Goal: Task Accomplishment & Management: Manage account settings

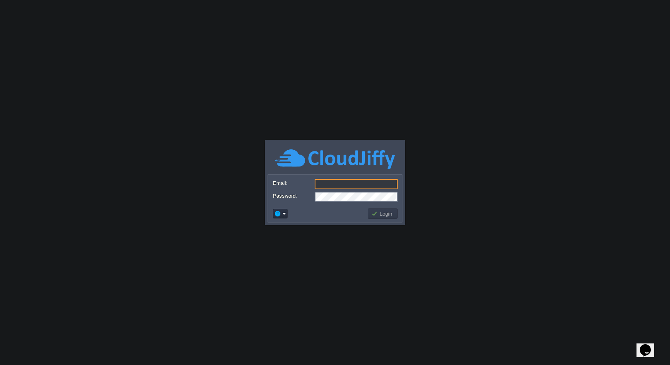
type input "[EMAIL_ADDRESS][DOMAIN_NAME]"
click at [327, 227] on body "Application Platform v.8.10.2 Email: [EMAIL_ADDRESS][DOMAIN_NAME] Password: Log…" at bounding box center [335, 182] width 670 height 365
click at [399, 209] on div "Login" at bounding box center [335, 213] width 130 height 13
click at [380, 210] on button "Login" at bounding box center [382, 213] width 23 height 7
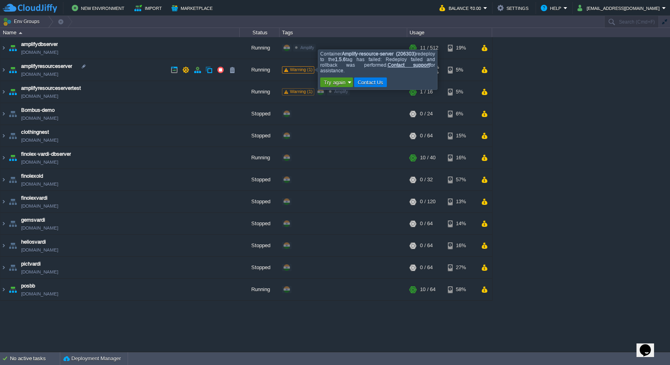
click at [348, 82] on em "Try again" at bounding box center [336, 82] width 30 height 7
click at [367, 82] on button "Contact Us" at bounding box center [370, 82] width 31 height 7
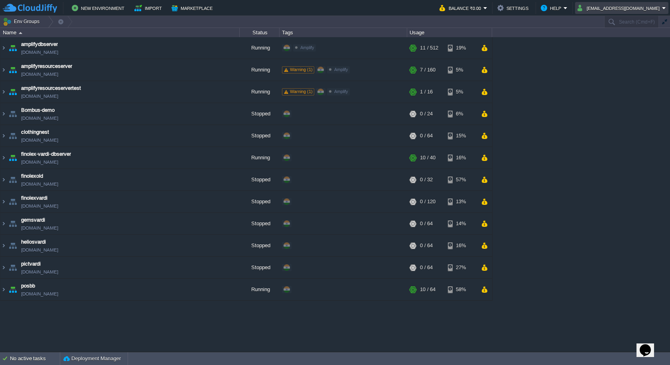
click at [645, 7] on button "[EMAIL_ADDRESS][DOMAIN_NAME]" at bounding box center [620, 8] width 85 height 10
click at [570, 189] on div "amplifydbserver [DOMAIN_NAME] Running Amplify Edit RAM 2% CPU 1% 11 / 512 19% a…" at bounding box center [335, 194] width 670 height 314
click at [483, 7] on button "Balance ₹0.00" at bounding box center [462, 8] width 44 height 10
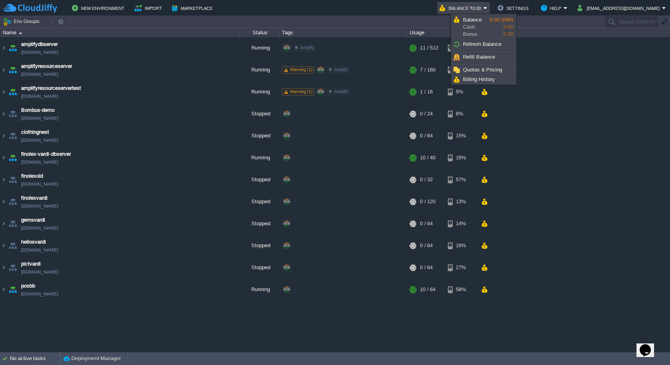
click at [483, 7] on button "Balance ₹0.00" at bounding box center [462, 8] width 44 height 10
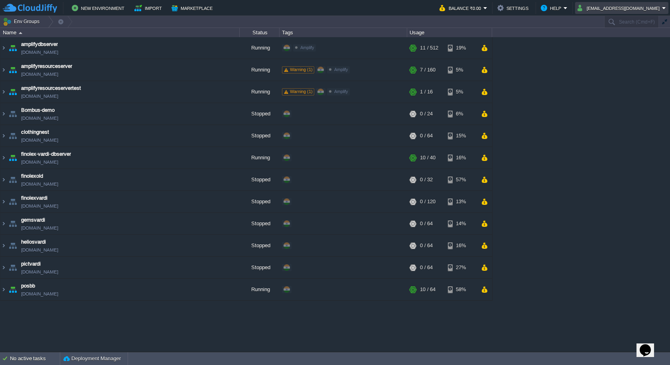
click at [648, 9] on button "[EMAIL_ADDRESS][DOMAIN_NAME]" at bounding box center [620, 8] width 85 height 10
click at [640, 19] on link "Settings" at bounding box center [632, 19] width 69 height 9
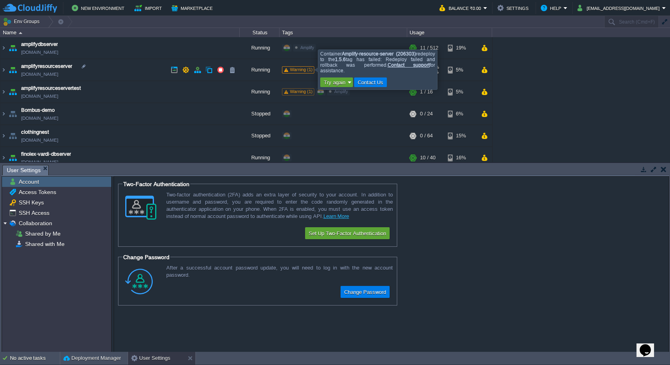
click at [303, 70] on span "Warning (1)" at bounding box center [301, 69] width 23 height 5
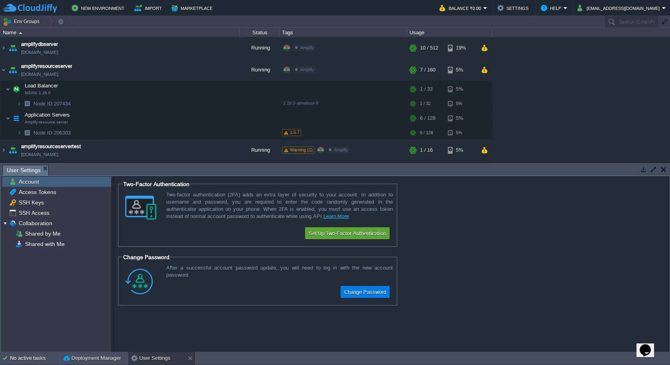
click at [663, 170] on button "button" at bounding box center [664, 169] width 6 height 7
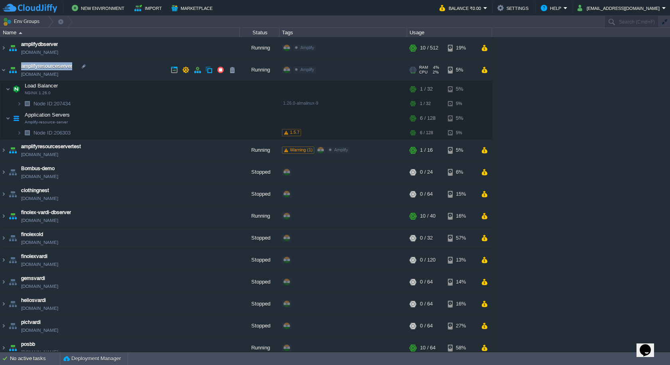
drag, startPoint x: 19, startPoint y: 67, endPoint x: 79, endPoint y: 66, distance: 59.8
click at [79, 66] on td "amplifyresourceserver [DOMAIN_NAME]" at bounding box center [119, 70] width 239 height 22
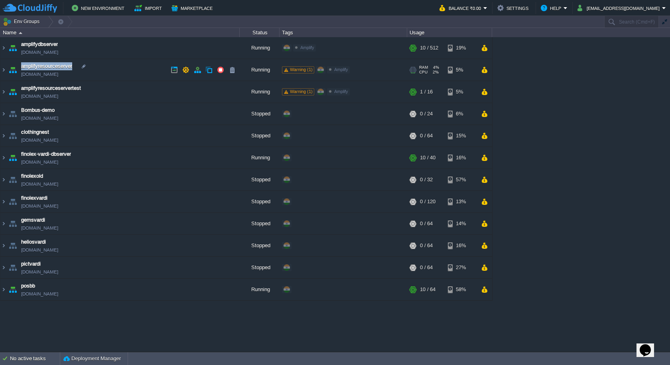
copy span "amplifyresourceserver"
click at [6, 68] on img at bounding box center [3, 70] width 6 height 22
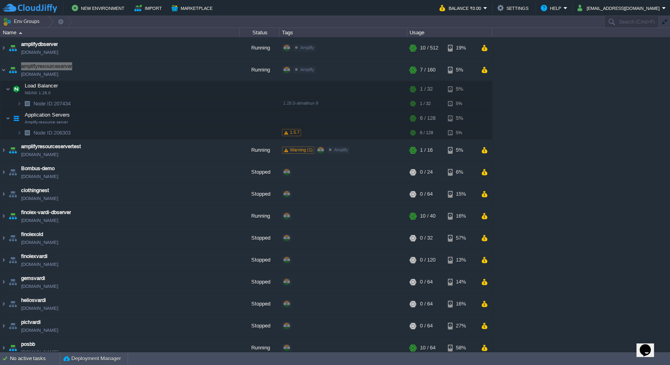
drag, startPoint x: 56, startPoint y: 132, endPoint x: 487, endPoint y: 1, distance: 450.6
